Goal: Transaction & Acquisition: Obtain resource

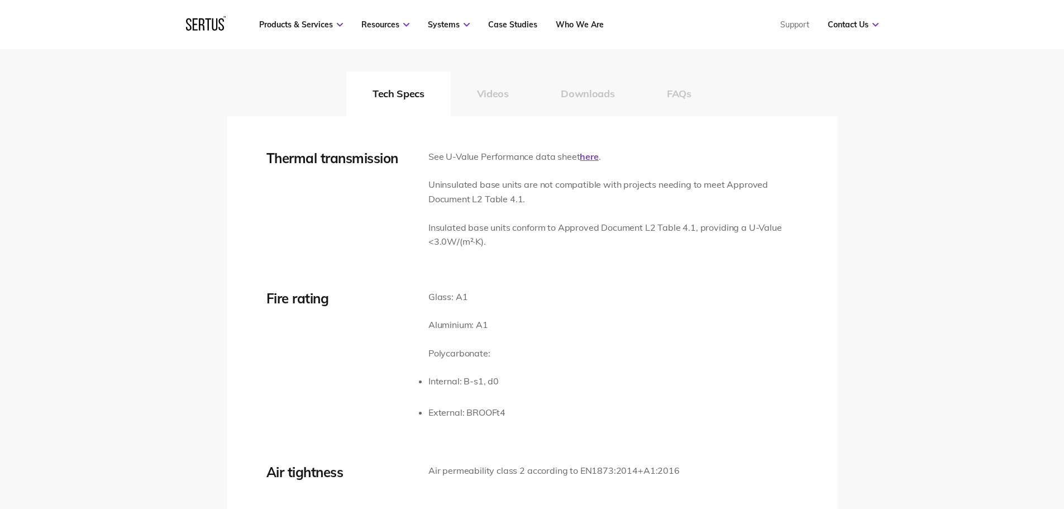
scroll to position [1731, 0]
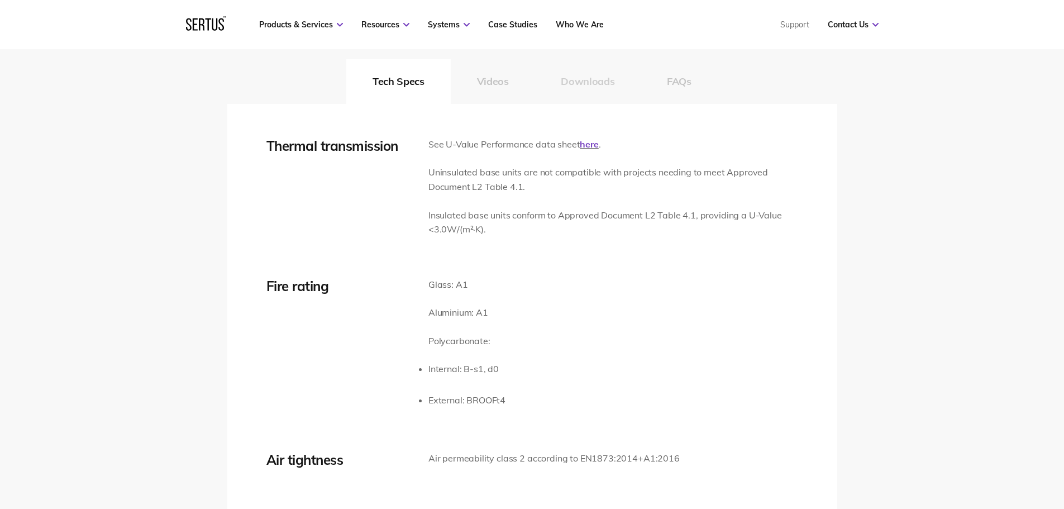
click at [605, 89] on button "Downloads" at bounding box center [587, 81] width 106 height 45
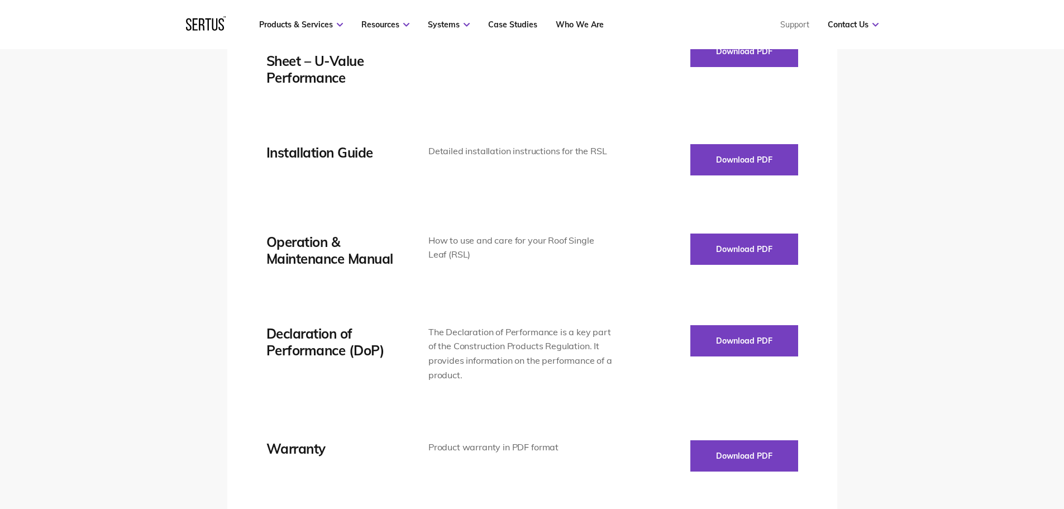
scroll to position [1619, 0]
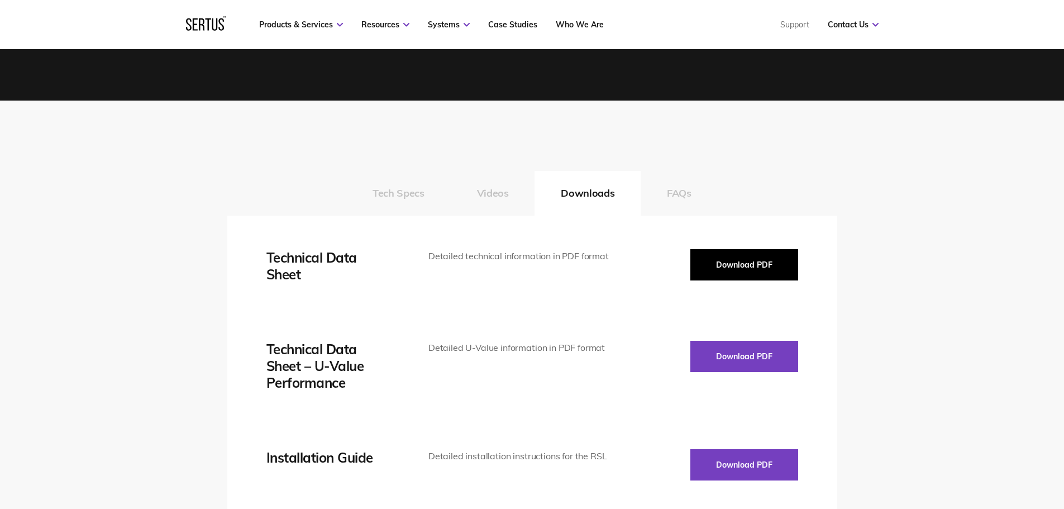
click at [757, 255] on button "Download PDF" at bounding box center [744, 264] width 108 height 31
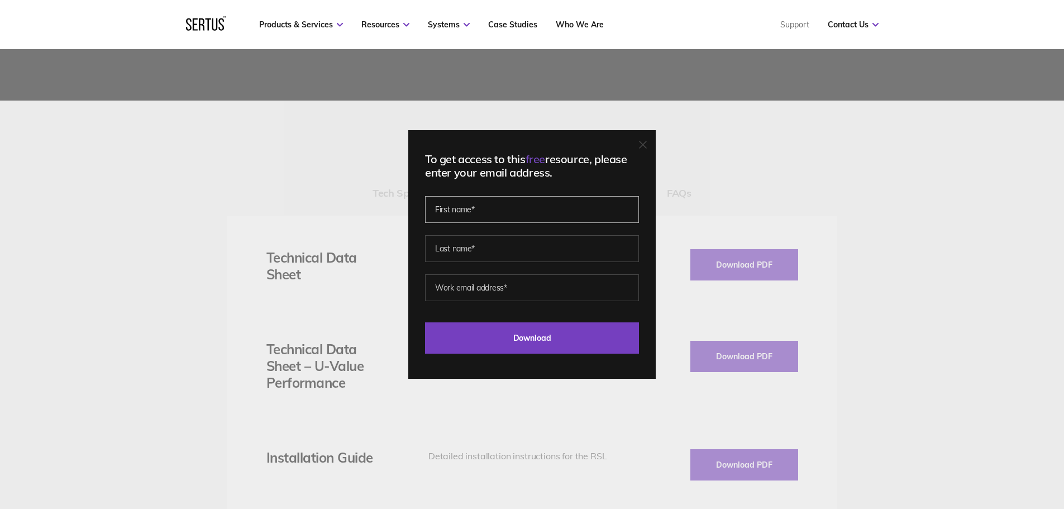
click at [536, 215] on input "text" at bounding box center [532, 209] width 214 height 27
type input "Jack"
type input "Zilles"
type input "jackz@xco2.com"
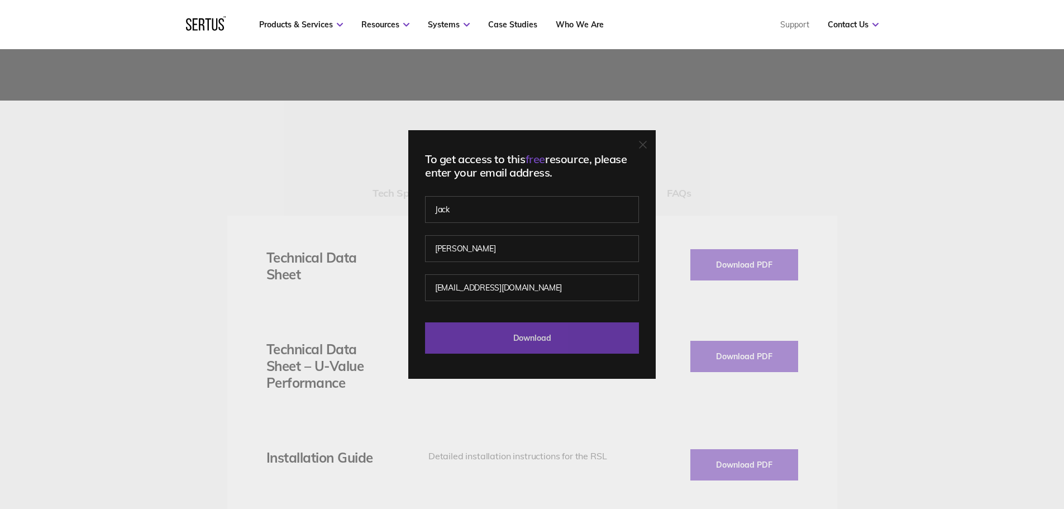
click at [537, 338] on input "Download" at bounding box center [532, 337] width 214 height 31
